Goal: Information Seeking & Learning: Learn about a topic

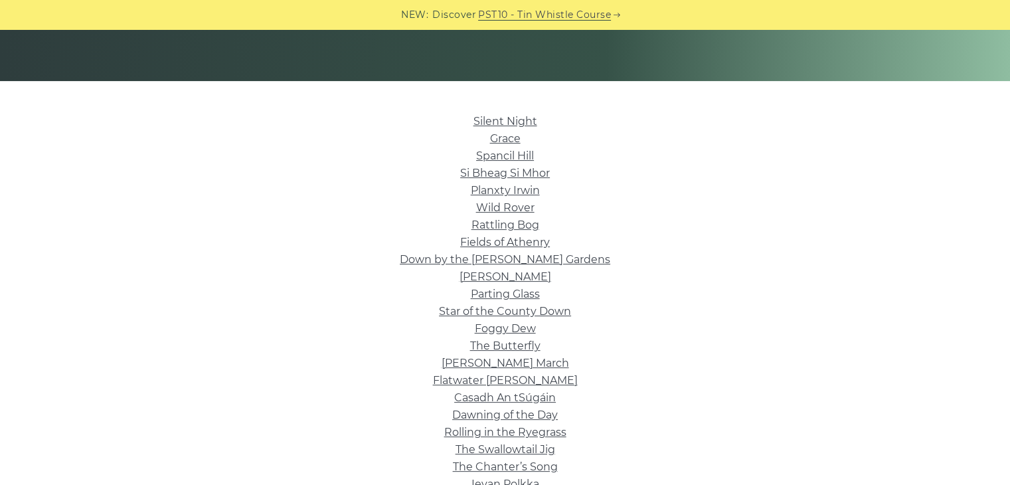
scroll to position [278, 0]
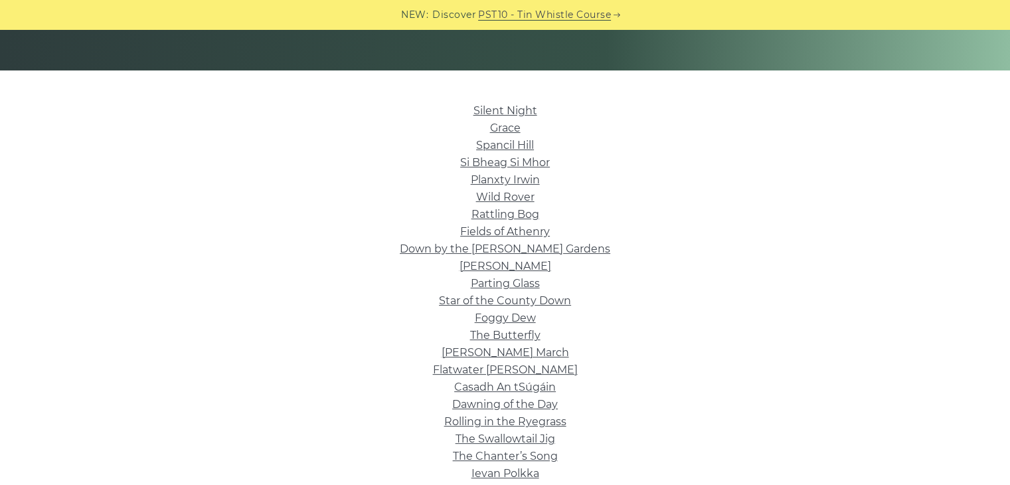
click at [515, 402] on link "Dawning of the Day" at bounding box center [505, 404] width 106 height 13
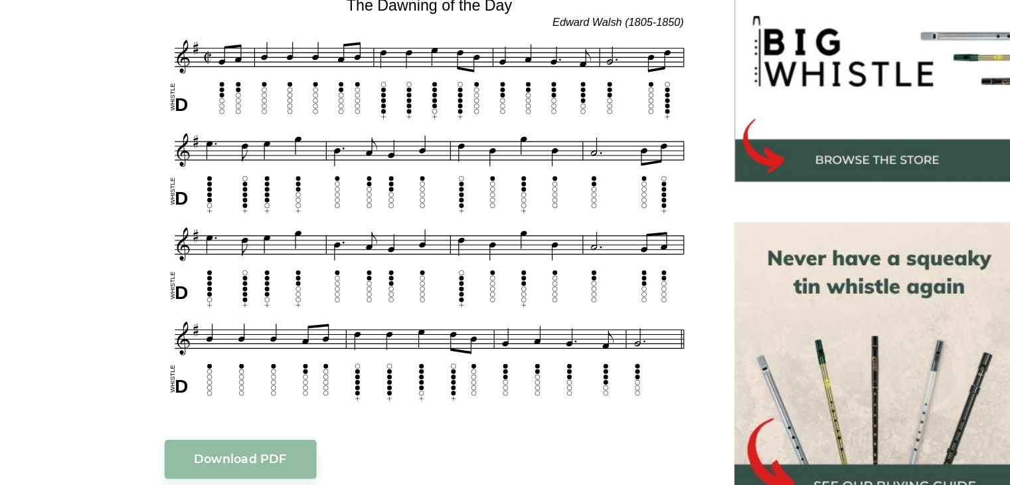
scroll to position [411, 0]
